Goal: Complete application form: Complete application form

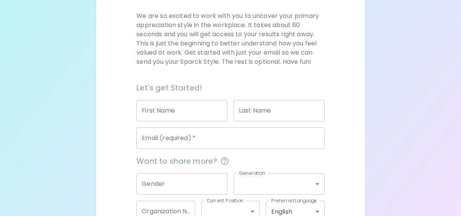
scroll to position [107, 0]
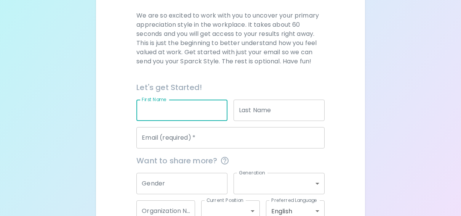
click at [161, 107] on input "First Name" at bounding box center [181, 109] width 91 height 21
type input "Chelsea"
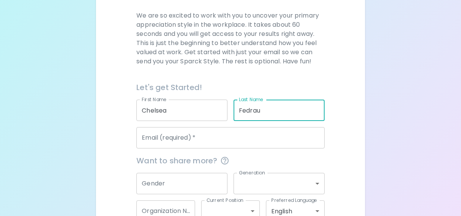
type input "Fedrau"
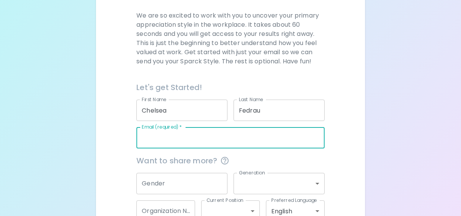
click at [187, 144] on input "Email (required)   *" at bounding box center [230, 137] width 188 height 21
type input "[EMAIL_ADDRESS][DOMAIN_NAME]"
type input "Impact Assessment Agency of [GEOGRAPHIC_DATA]"
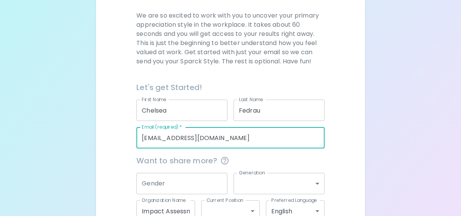
scroll to position [156, 0]
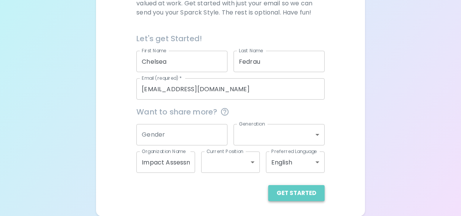
click at [298, 193] on button "Get Started" at bounding box center [296, 193] width 56 height 16
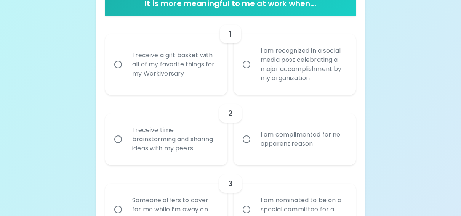
scroll to position [184, 0]
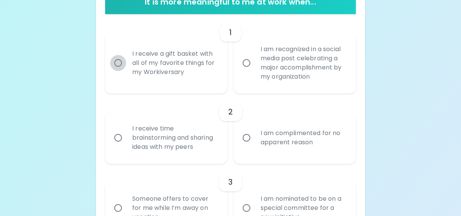
click at [118, 66] on input "I receive a gift basket with all of my favorite things for my Workiversary" at bounding box center [118, 63] width 16 height 16
radio input "true"
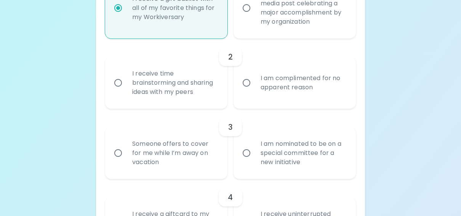
scroll to position [239, 0]
click at [251, 91] on label "I am complimented for no apparent reason" at bounding box center [290, 82] width 122 height 52
click at [251, 90] on input "I am complimented for no apparent reason" at bounding box center [246, 82] width 16 height 16
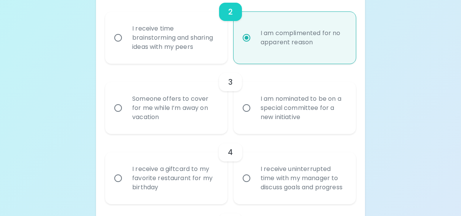
scroll to position [283, 0]
radio input "true"
click at [147, 48] on div "I receive time brainstorming and sharing ideas with my peers" at bounding box center [174, 39] width 97 height 46
click at [126, 46] on input "I receive time brainstorming and sharing ideas with my peers" at bounding box center [118, 38] width 16 height 16
radio input "true"
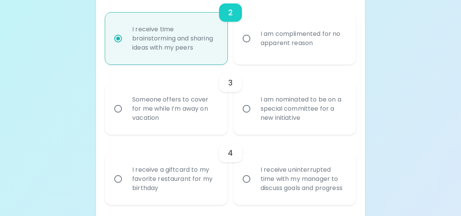
radio input "true"
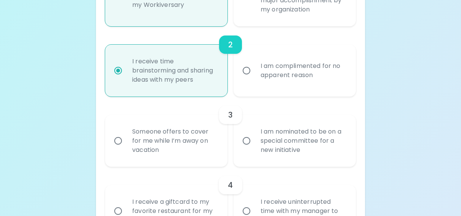
scroll to position [251, 0]
click at [265, 80] on div "I am complimented for no apparent reason" at bounding box center [302, 70] width 97 height 37
click at [254, 78] on input "I am complimented for no apparent reason" at bounding box center [246, 70] width 16 height 16
radio input "true"
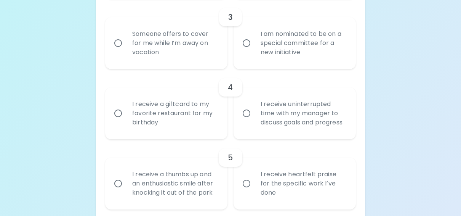
scroll to position [348, 0]
radio input "true"
click at [265, 62] on div "I am nominated to be on a special committee for a new initiative" at bounding box center [302, 43] width 97 height 46
click at [254, 51] on input "I am nominated to be on a special committee for a new initiative" at bounding box center [246, 43] width 16 height 16
radio input "false"
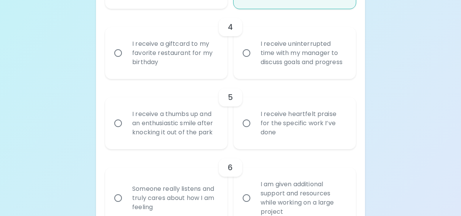
scroll to position [409, 0]
radio input "true"
click at [159, 64] on div "I receive a giftcard to my favorite restaurant for my birthday" at bounding box center [174, 52] width 97 height 46
click at [126, 60] on input "I receive a giftcard to my favorite restaurant for my birthday" at bounding box center [118, 52] width 16 height 16
radio input "false"
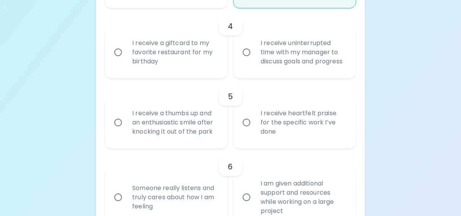
radio input "false"
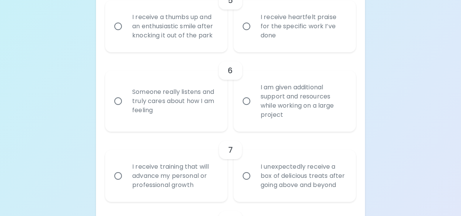
scroll to position [505, 0]
radio input "true"
click at [312, 33] on div "I receive heartfelt praise for the specific work I’ve done" at bounding box center [302, 26] width 97 height 46
click at [254, 33] on input "I receive heartfelt praise for the specific work I’ve done" at bounding box center [246, 26] width 16 height 16
radio input "false"
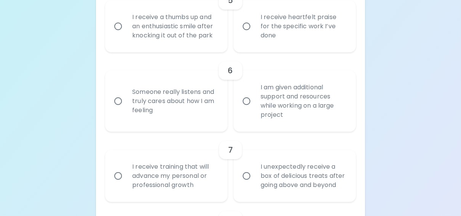
radio input "false"
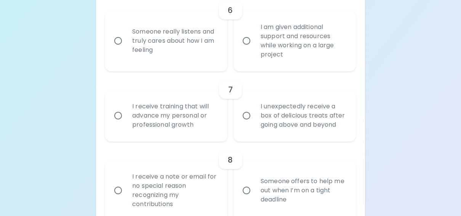
scroll to position [566, 0]
radio input "true"
click at [182, 58] on div "Someone really listens and truly cares about how I am feeling" at bounding box center [174, 40] width 97 height 46
click at [126, 48] on input "Someone really listens and truly cares about how I am feeling" at bounding box center [118, 40] width 16 height 16
radio input "false"
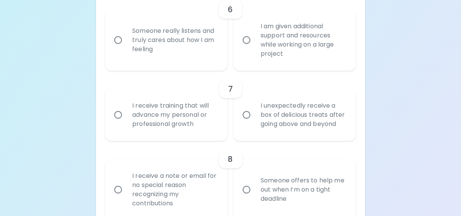
radio input "false"
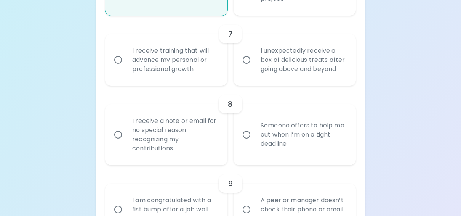
scroll to position [627, 0]
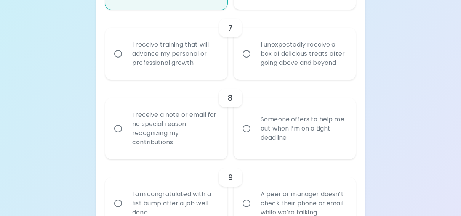
radio input "true"
click at [154, 71] on div "I receive training that will advance my personal or professional growth" at bounding box center [174, 54] width 97 height 46
click at [126, 62] on input "I receive training that will advance my personal or professional growth" at bounding box center [118, 54] width 16 height 16
radio input "false"
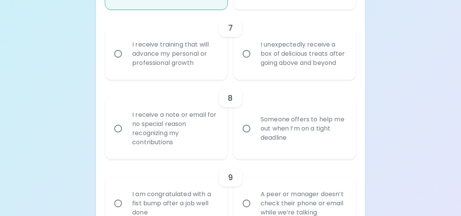
radio input "false"
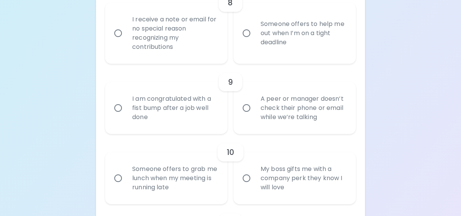
scroll to position [723, 0]
radio input "true"
click at [163, 45] on div "I receive a note or email for no special reason recognizing my contributions" at bounding box center [174, 32] width 97 height 55
click at [126, 40] on input "I receive a note or email for no special reason recognizing my contributions" at bounding box center [118, 32] width 16 height 16
radio input "false"
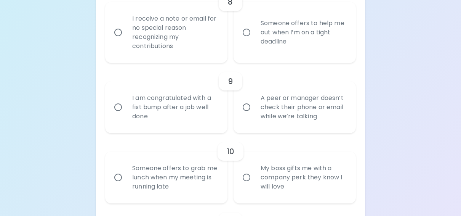
radio input "false"
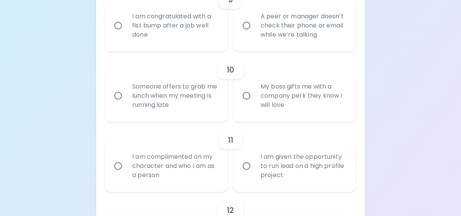
scroll to position [805, 0]
radio input "true"
click at [264, 34] on div "A peer or manager doesn’t check their phone or email while we’re talking" at bounding box center [302, 25] width 97 height 46
click at [254, 33] on input "A peer or manager doesn’t check their phone or email while we’re talking" at bounding box center [246, 25] width 16 height 16
radio input "false"
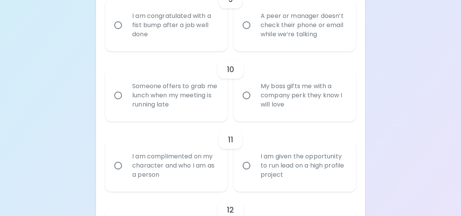
radio input "false"
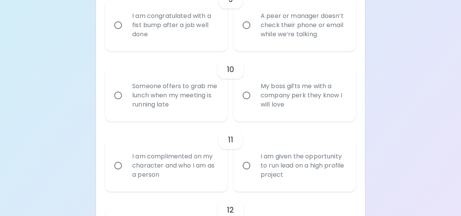
radio input "false"
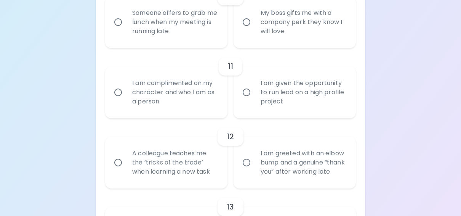
scroll to position [878, 0]
radio input "true"
click at [297, 38] on div "My boss gifts me with a company perk they know I will love" at bounding box center [302, 22] width 97 height 46
click at [254, 30] on input "My boss gifts me with a company perk they know I will love" at bounding box center [246, 22] width 16 height 16
radio input "false"
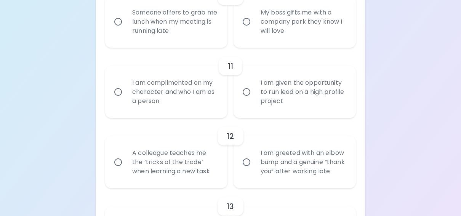
radio input "false"
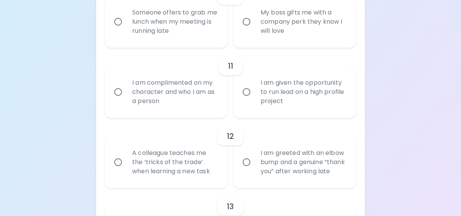
radio input "false"
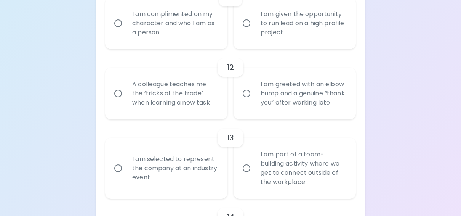
scroll to position [947, 0]
radio input "true"
click at [173, 41] on div "I am complimented on my character and who I am as a person" at bounding box center [174, 23] width 97 height 46
click at [126, 31] on input "I am complimented on my character and who I am as a person" at bounding box center [118, 23] width 16 height 16
radio input "false"
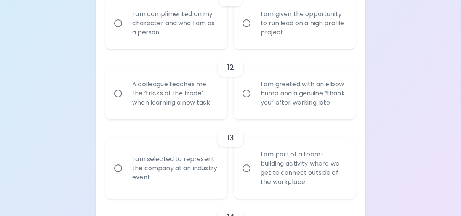
radio input "false"
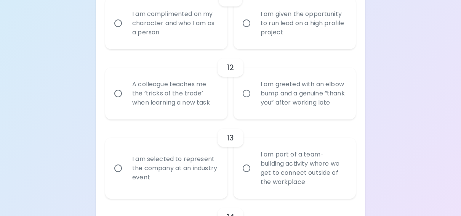
radio input "false"
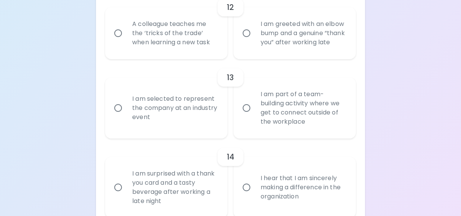
scroll to position [1008, 0]
radio input "true"
click at [187, 55] on div "A colleague teaches me the ‘tricks of the trade’ when learning a new task" at bounding box center [174, 33] width 97 height 46
click at [126, 40] on input "A colleague teaches me the ‘tricks of the trade’ when learning a new task" at bounding box center [118, 32] width 16 height 16
radio input "false"
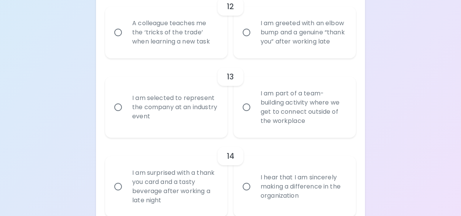
radio input "false"
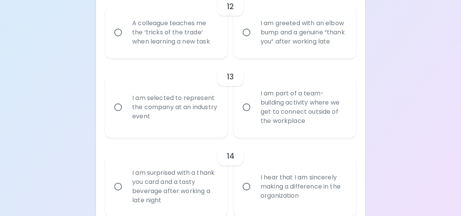
radio input "false"
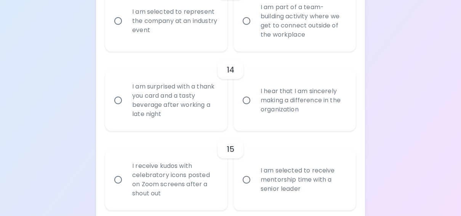
scroll to position [1094, 0]
radio input "true"
click at [168, 43] on div "I am selected to represent the company at an industry event" at bounding box center [174, 20] width 97 height 46
click at [126, 28] on input "I am selected to represent the company at an industry event" at bounding box center [118, 20] width 16 height 16
radio input "false"
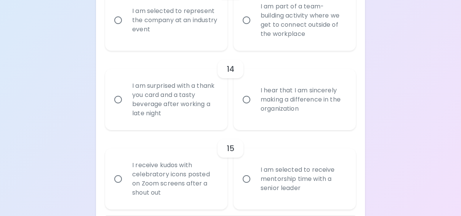
radio input "false"
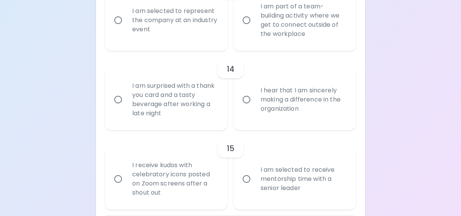
radio input "false"
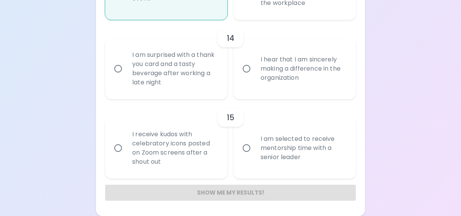
scroll to position [1143, 0]
radio input "true"
click at [166, 78] on div "I am surprised with a thank you card and a tasty beverage after working a late …" at bounding box center [174, 68] width 97 height 55
click at [126, 77] on input "I am surprised with a thank you card and a tasty beverage after working a late …" at bounding box center [118, 69] width 16 height 16
radio input "false"
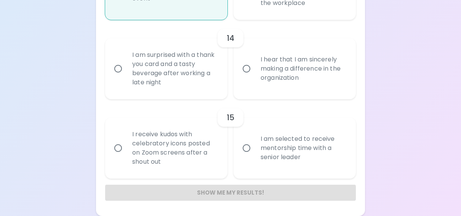
radio input "false"
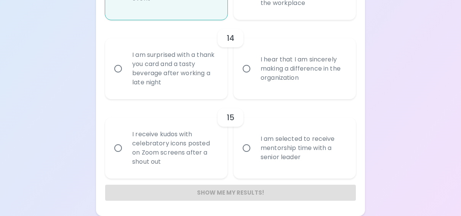
radio input "false"
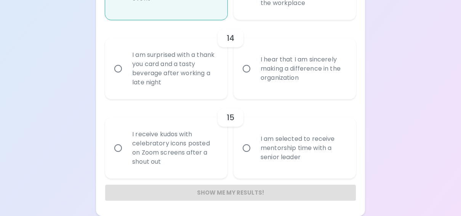
radio input "false"
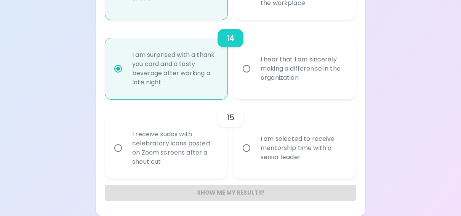
radio input "true"
click at [262, 149] on div "I am selected to receive mentorship time with a senior leader" at bounding box center [302, 148] width 97 height 46
click at [254, 149] on input "I am selected to receive mentorship time with a senior leader" at bounding box center [246, 148] width 16 height 16
radio input "false"
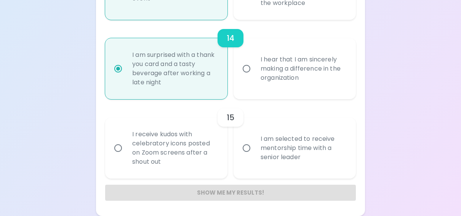
radio input "false"
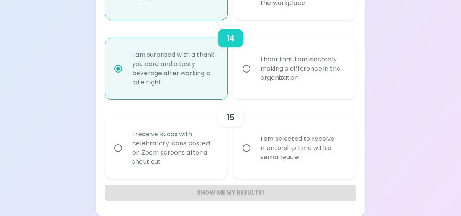
radio input "false"
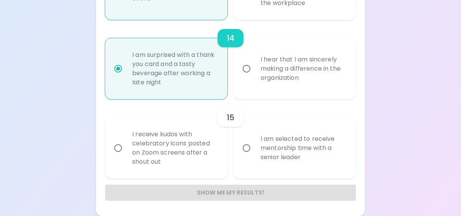
radio input "false"
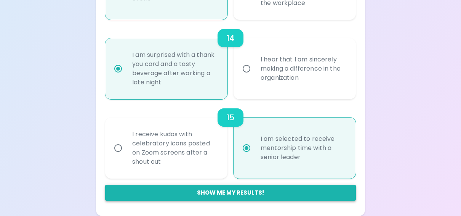
radio input "true"
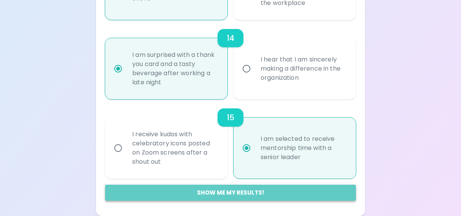
click at [227, 189] on button "Show me my results!" at bounding box center [230, 192] width 251 height 16
radio input "false"
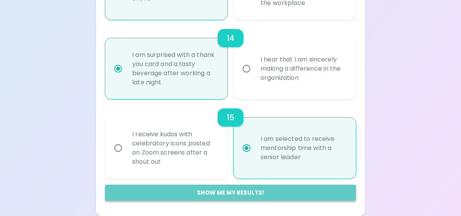
radio input "false"
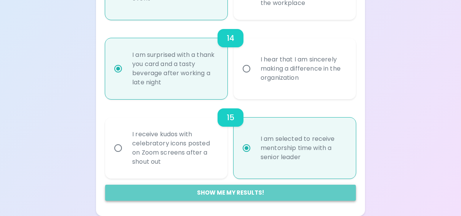
radio input "false"
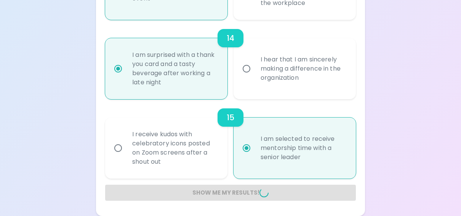
radio input "false"
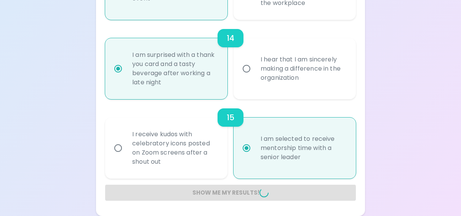
radio input "false"
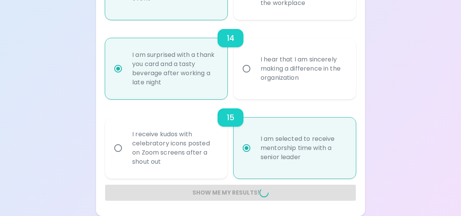
radio input "false"
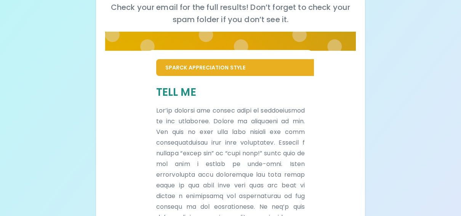
scroll to position [125, 0]
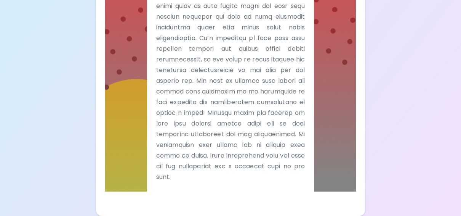
scroll to position [687, 0]
